Goal: Communication & Community: Answer question/provide support

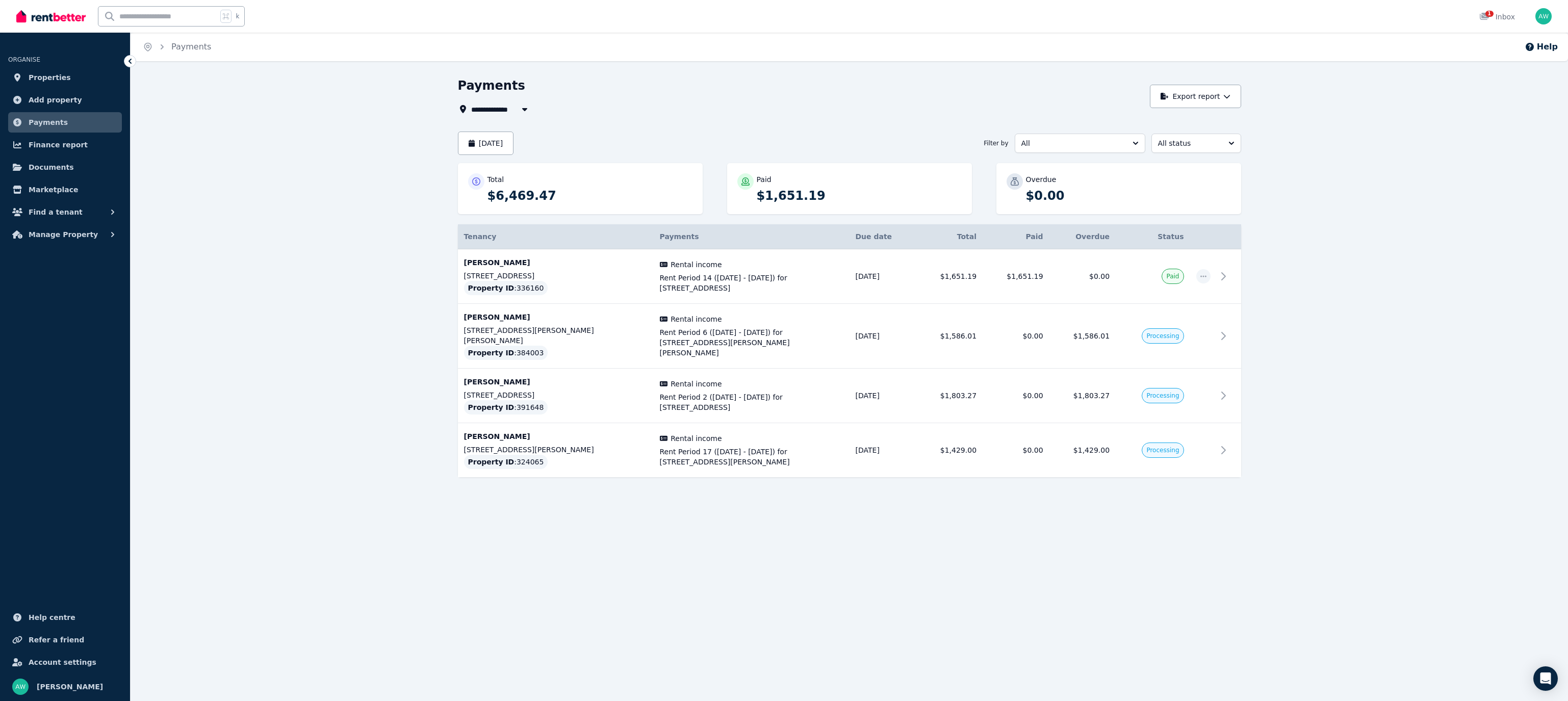
drag, startPoint x: 1382, startPoint y: 108, endPoint x: 1410, endPoint y: 83, distance: 37.5
click at [1382, 108] on div "**********" at bounding box center [849, 304] width 1438 height 455
click at [1487, 10] on link "1 Inbox" at bounding box center [1497, 16] width 40 height 33
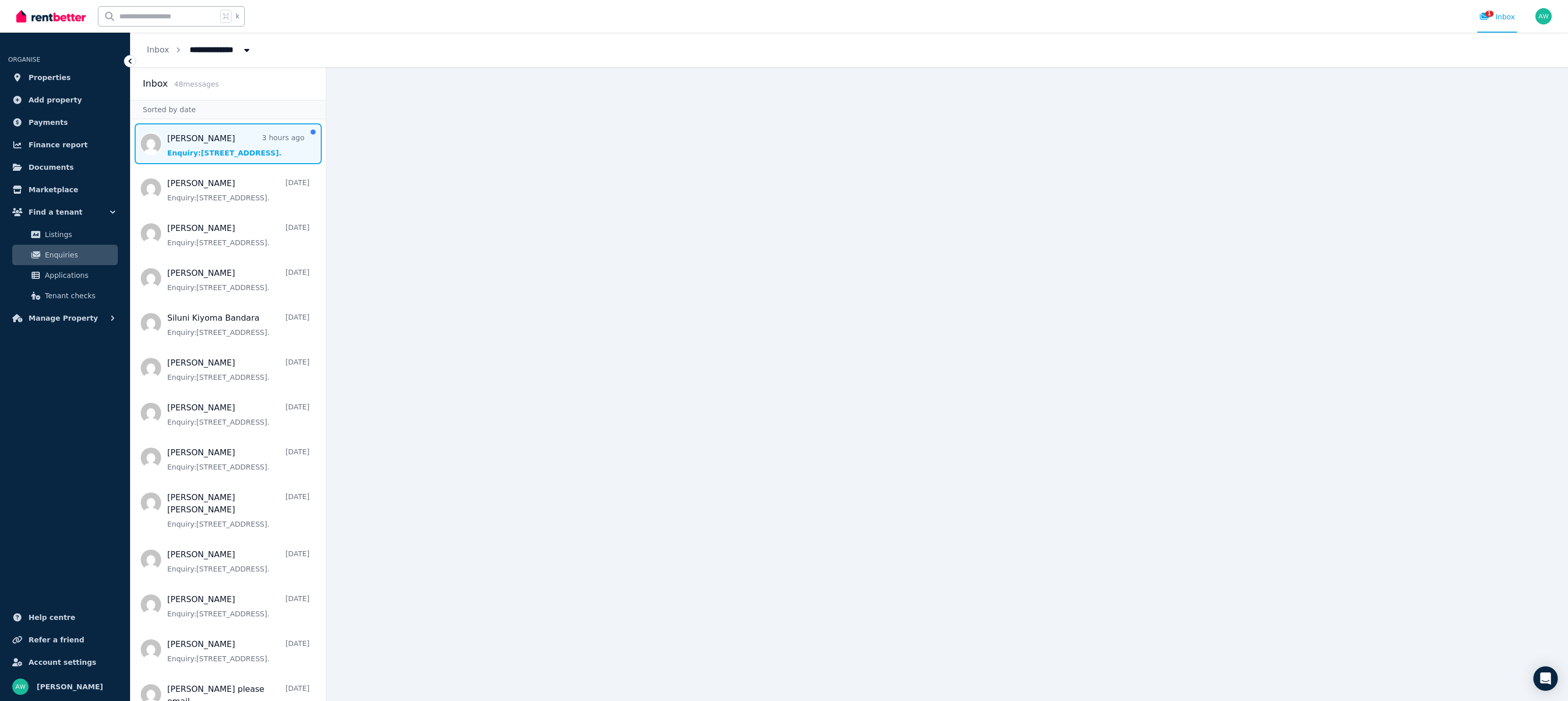
click at [245, 143] on span "Message list" at bounding box center [228, 144] width 195 height 41
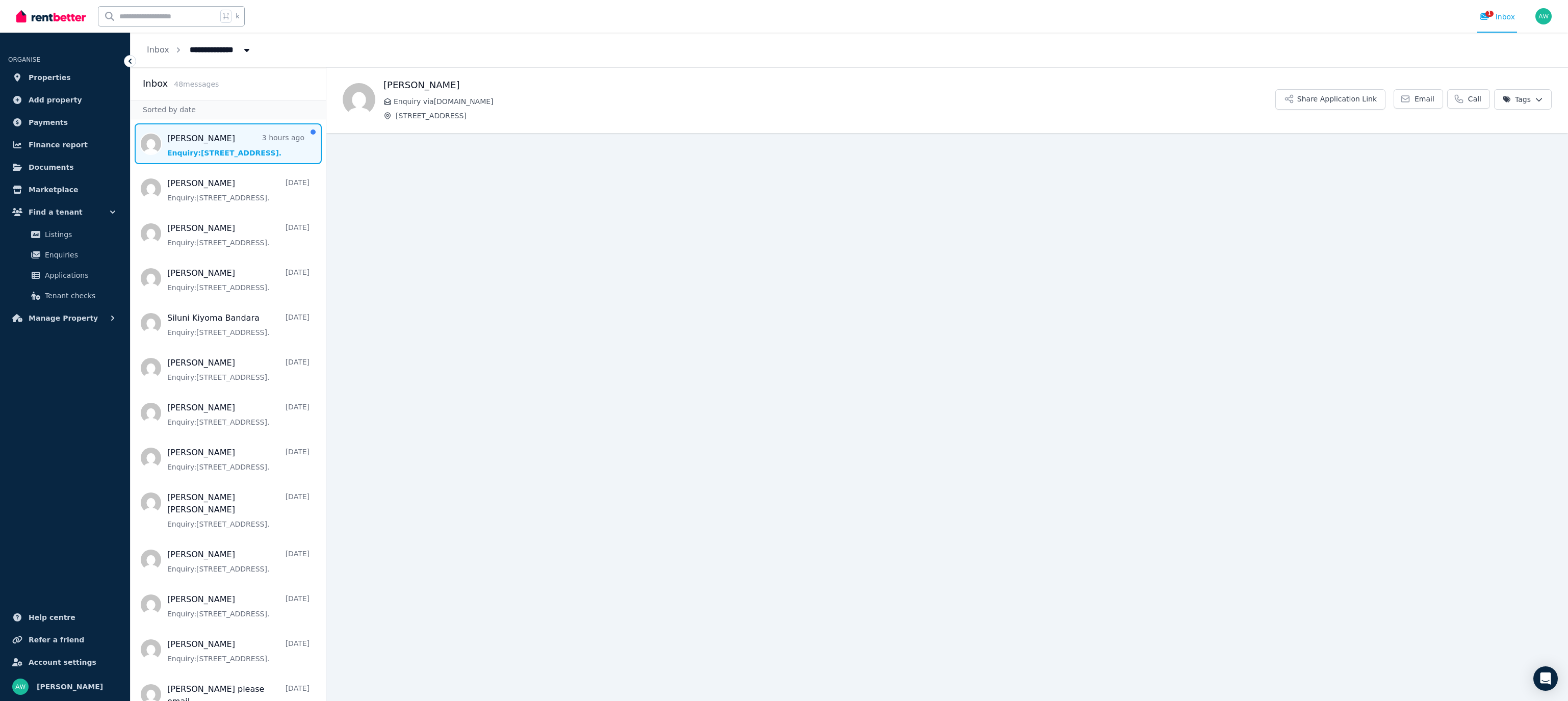
drag, startPoint x: 489, startPoint y: 86, endPoint x: 422, endPoint y: 89, distance: 67.1
click at [486, 87] on h1 "YUXi Luo" at bounding box center [829, 85] width 892 height 14
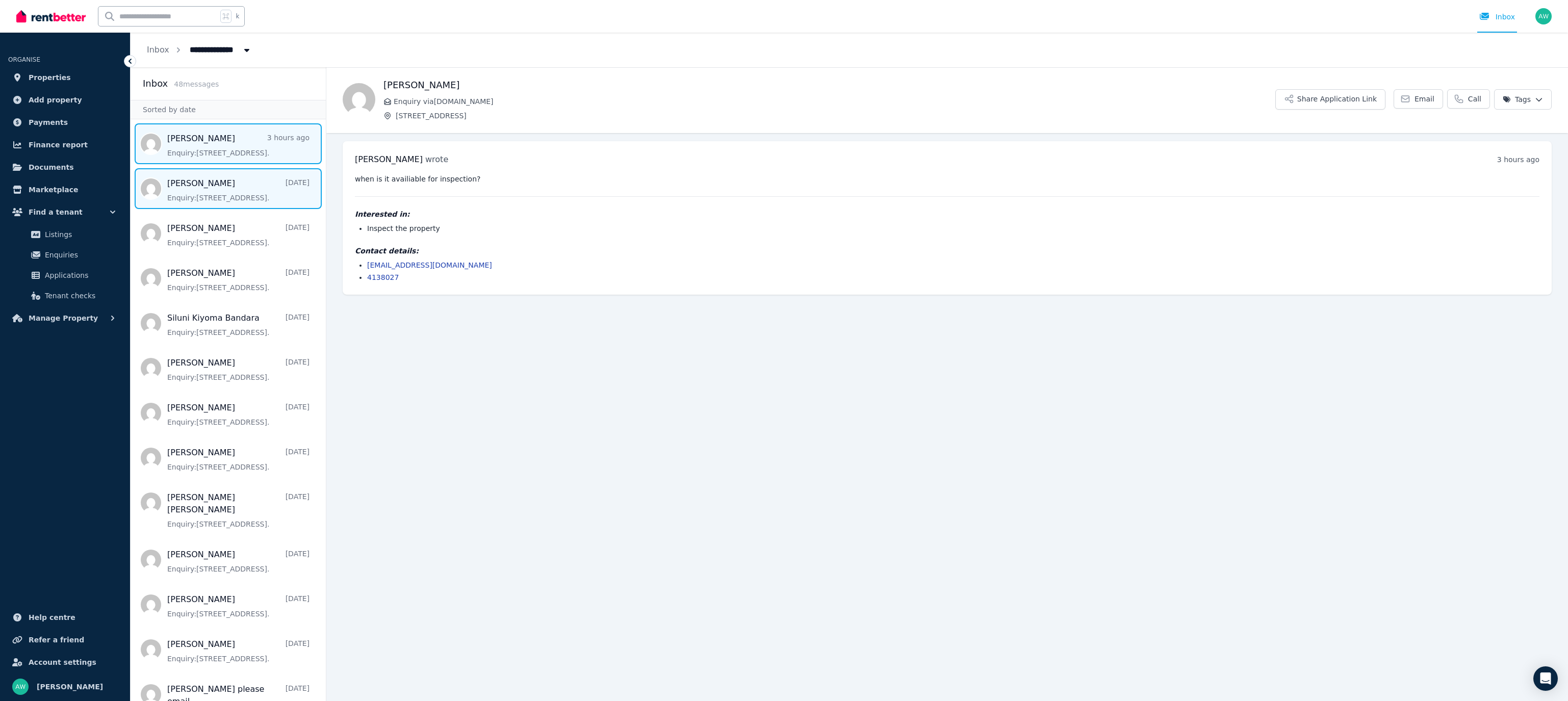
click at [212, 178] on span "Message list" at bounding box center [228, 188] width 195 height 41
